Goal: Transaction & Acquisition: Purchase product/service

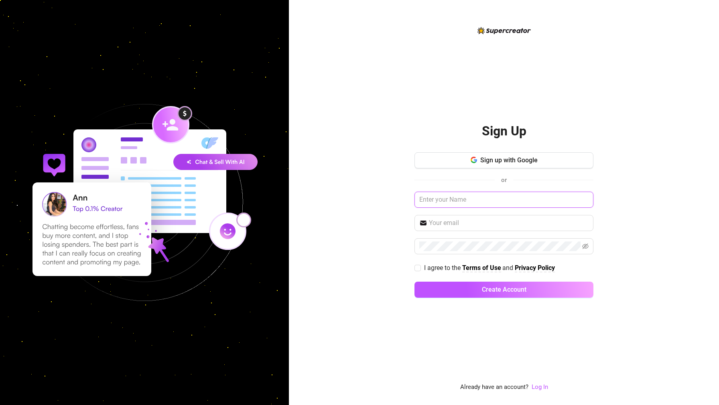
click at [492, 195] on input "text" at bounding box center [504, 199] width 179 height 16
type input "dsvzbxczb"
click at [480, 220] on input "text" at bounding box center [509, 223] width 160 height 10
type input "[EMAIL_ADDRESS][DOMAIN_NAME]"
click at [417, 270] on span at bounding box center [418, 267] width 6 height 6
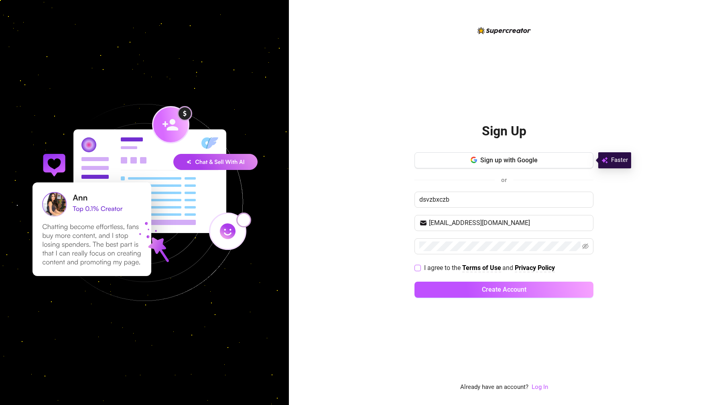
click at [417, 270] on input "I agree to the Terms of Use and Privacy Policy" at bounding box center [418, 267] width 6 height 6
checkbox input "true"
click at [475, 294] on button "Create Account" at bounding box center [504, 289] width 179 height 16
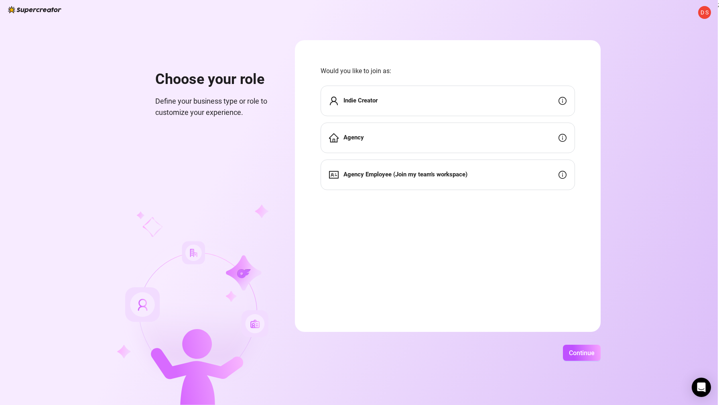
click at [450, 96] on div "Indie Creator" at bounding box center [448, 100] width 254 height 30
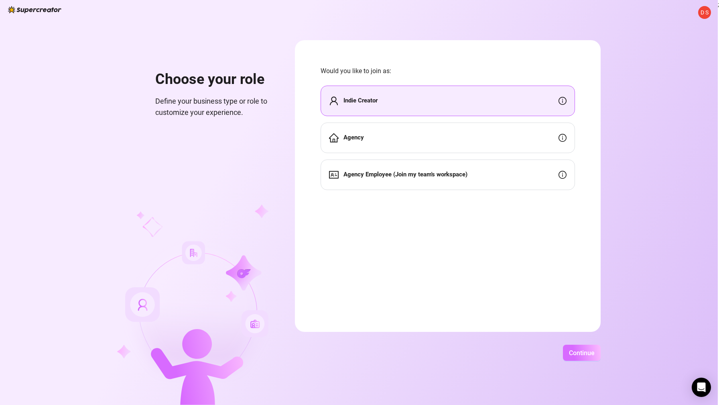
click at [579, 350] on span "Continue" at bounding box center [582, 353] width 26 height 8
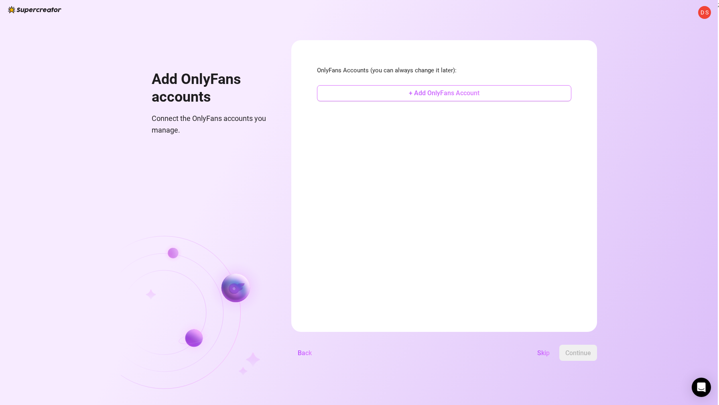
click at [431, 96] on span "+ Add OnlyFans Account" at bounding box center [444, 93] width 71 height 8
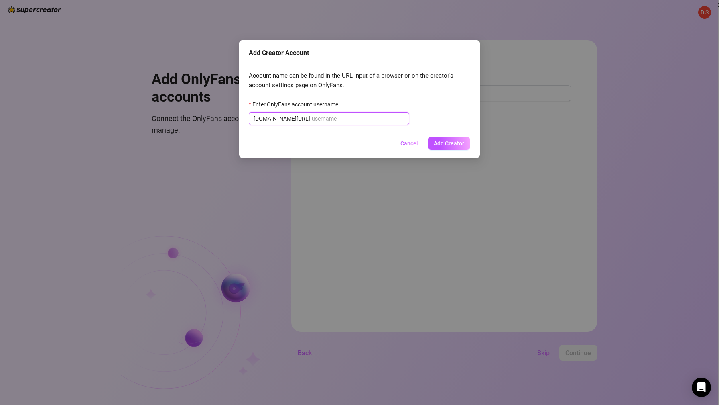
paste input "u21892667nice"
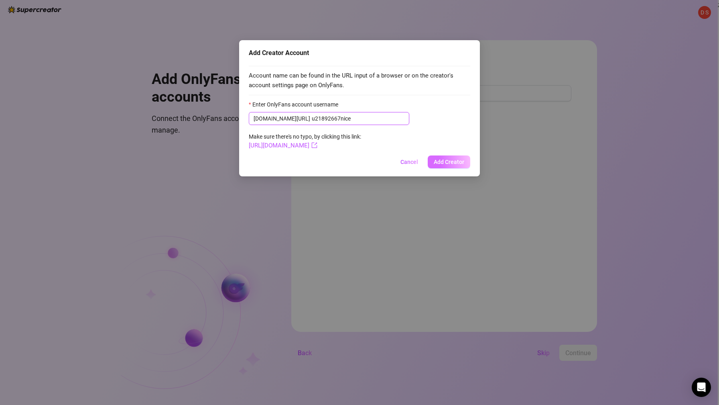
type input "u21892667nice"
click at [454, 163] on span "Add Creator" at bounding box center [449, 162] width 30 height 6
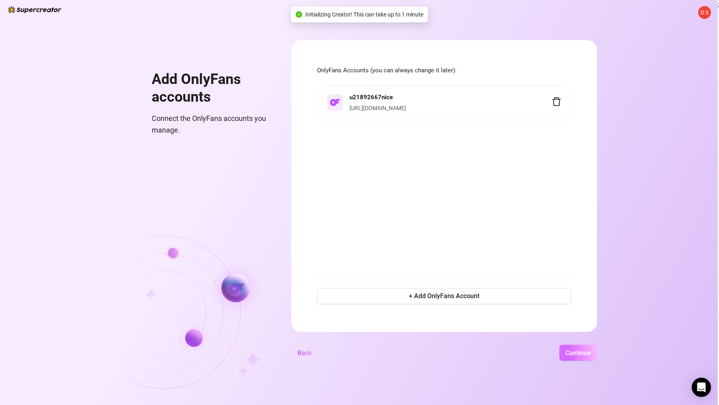
click at [576, 352] on span "Continue" at bounding box center [578, 353] width 26 height 8
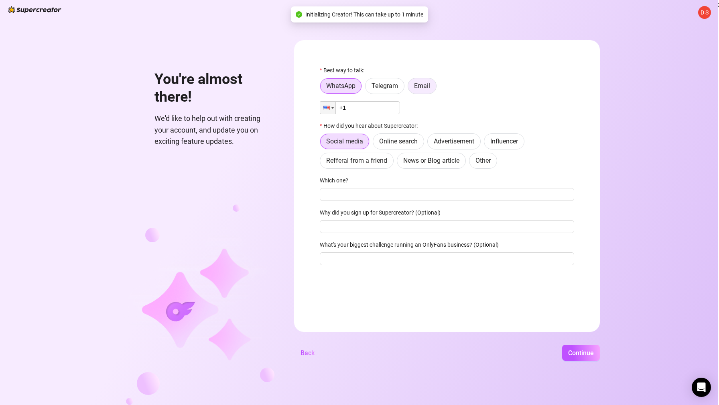
click at [428, 89] on span "Email" at bounding box center [422, 86] width 16 height 8
click at [410, 88] on input "Email" at bounding box center [410, 88] width 0 height 0
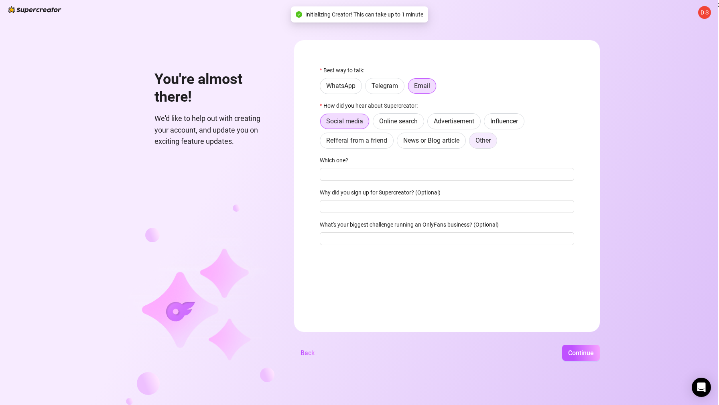
click at [480, 146] on label "Other" at bounding box center [483, 140] width 28 height 16
click at [472, 142] on input "Other" at bounding box center [472, 142] width 0 height 0
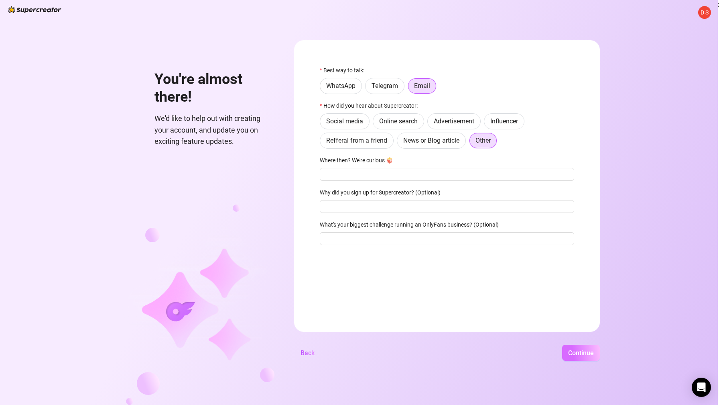
click at [576, 354] on span "Continue" at bounding box center [581, 353] width 26 height 8
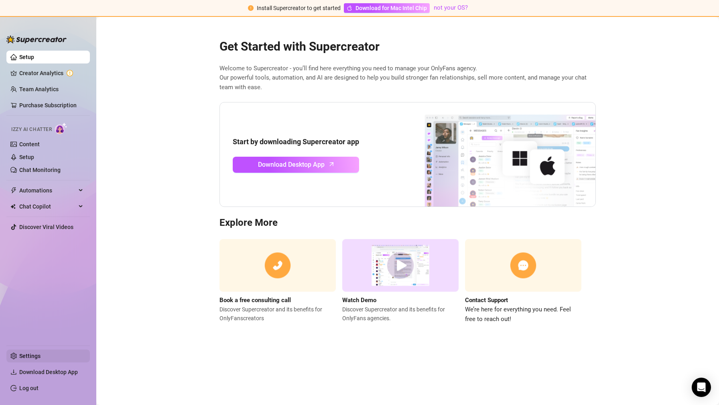
click at [39, 352] on link "Settings" at bounding box center [29, 355] width 21 height 6
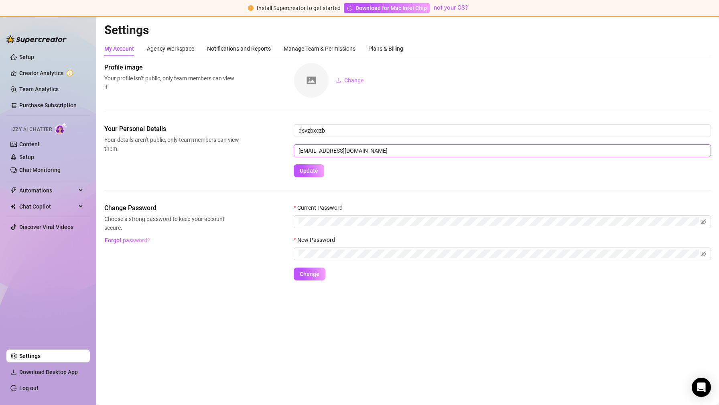
click at [333, 149] on input "[EMAIL_ADDRESS][DOMAIN_NAME]" at bounding box center [502, 150] width 417 height 13
click at [353, 151] on input "[EMAIL_ADDRESS][DOMAIN_NAME]" at bounding box center [502, 150] width 417 height 13
click at [354, 150] on input "[EMAIL_ADDRESS][DOMAIN_NAME]" at bounding box center [502, 150] width 417 height 13
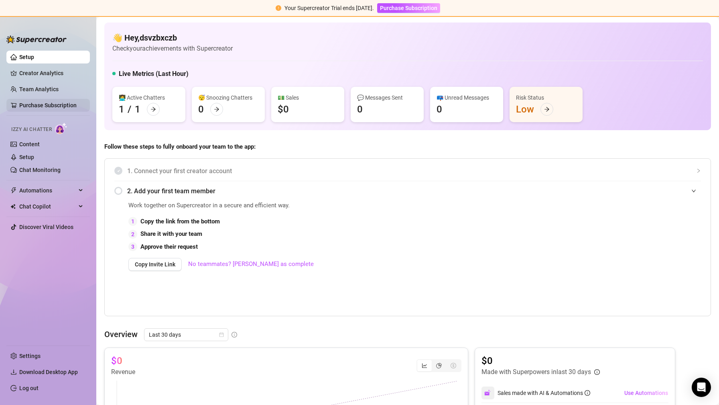
click at [61, 103] on link "Purchase Subscription" at bounding box center [47, 105] width 57 height 6
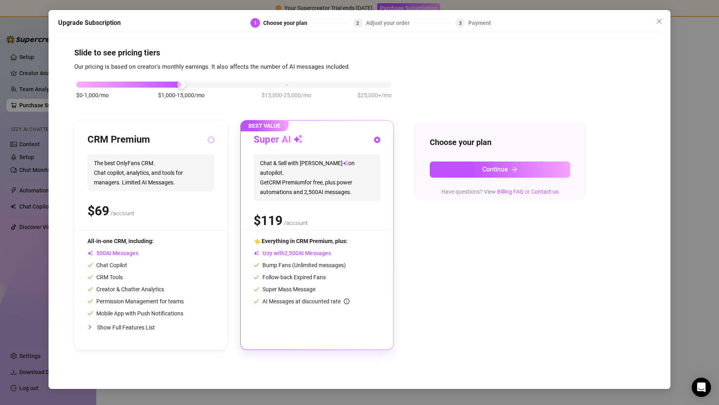
click at [210, 138] on input "radio" at bounding box center [211, 140] width 3 height 5
radio input "true"
click at [376, 141] on input "radio" at bounding box center [377, 140] width 3 height 5
radio input "true"
radio input "false"
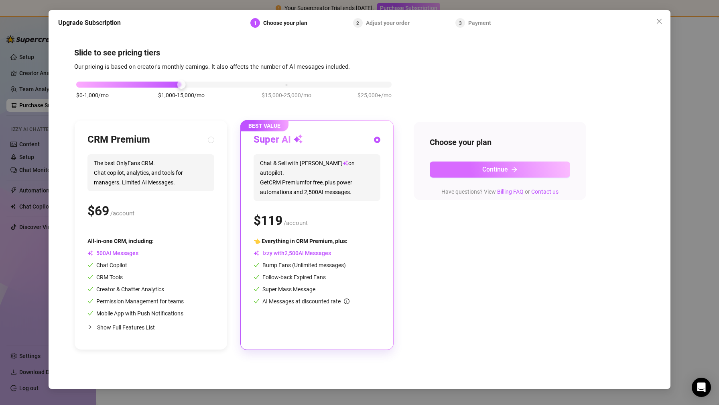
click at [468, 169] on button "Continue" at bounding box center [500, 169] width 140 height 16
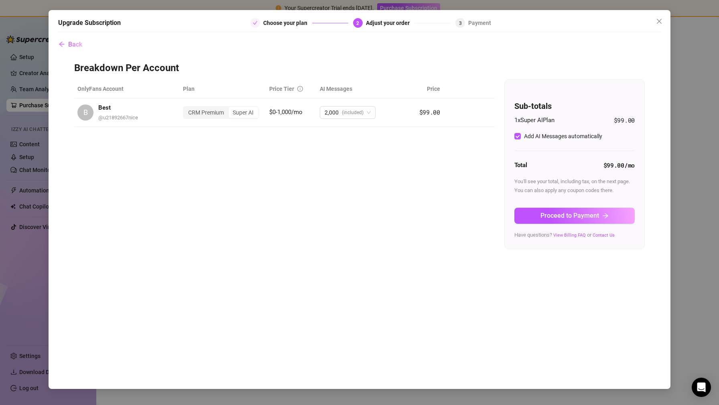
checkbox input "true"
click at [566, 213] on span "Proceed to Payment" at bounding box center [570, 215] width 59 height 8
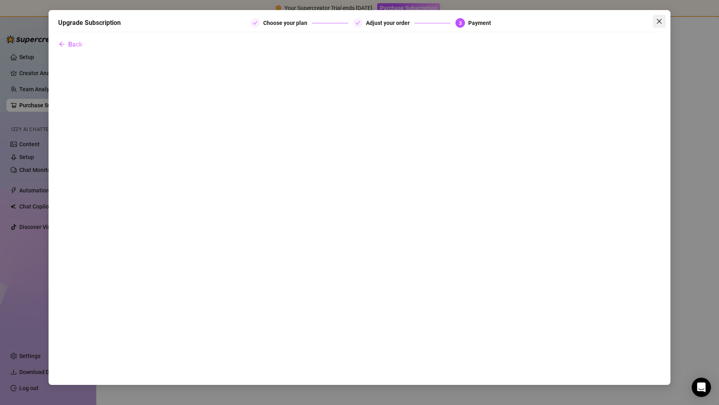
click at [657, 24] on icon "close" at bounding box center [659, 21] width 6 height 6
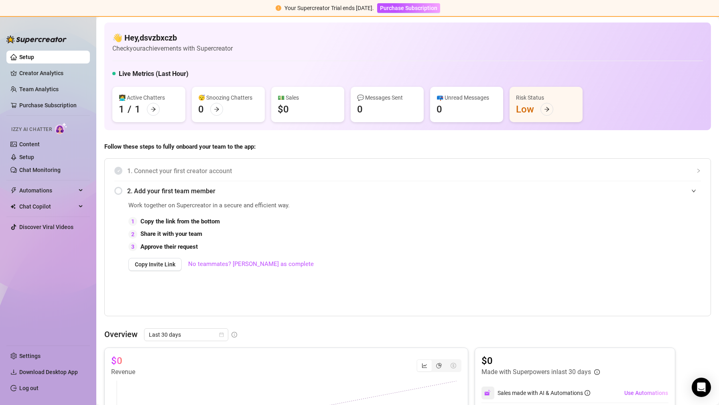
click at [35, 355] on link "Settings" at bounding box center [29, 355] width 21 height 6
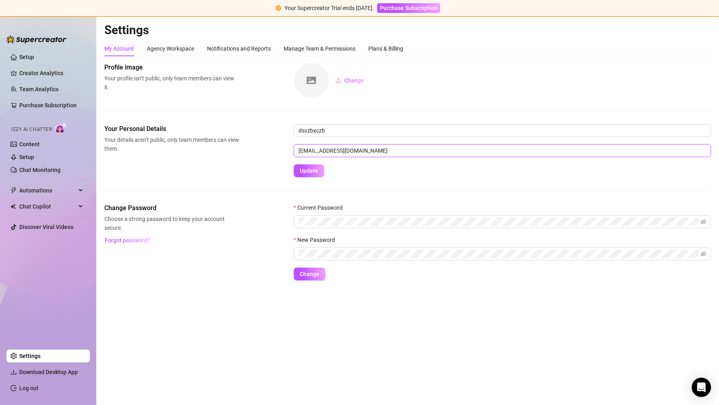
click at [336, 149] on input "[EMAIL_ADDRESS][DOMAIN_NAME]" at bounding box center [502, 150] width 417 height 13
